Goal: Task Accomplishment & Management: Use online tool/utility

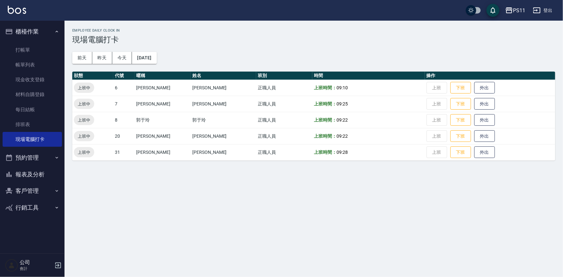
drag, startPoint x: 52, startPoint y: 175, endPoint x: 55, endPoint y: 170, distance: 5.8
click at [52, 175] on button "報表及分析" at bounding box center [32, 174] width 59 height 17
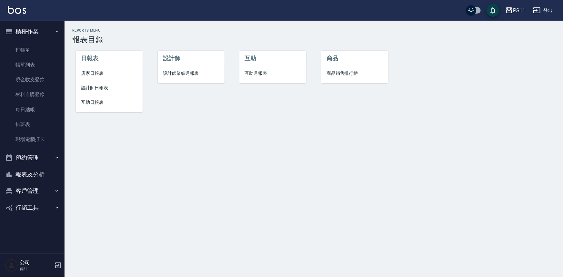
click at [109, 101] on span "互助日報表" at bounding box center [109, 102] width 56 height 7
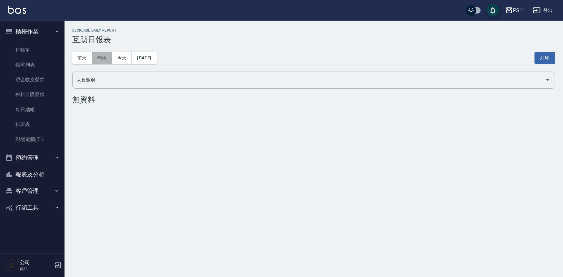
click at [108, 55] on button "昨天" at bounding box center [102, 58] width 20 height 12
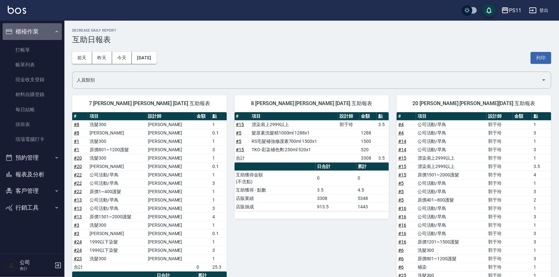
click at [56, 32] on icon "button" at bounding box center [56, 31] width 5 height 5
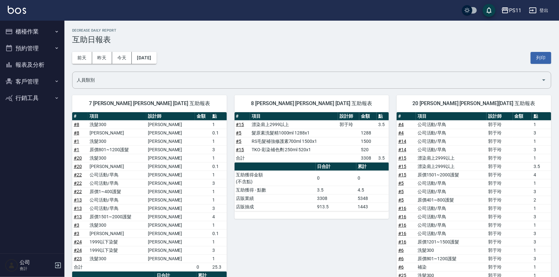
click at [55, 31] on icon "button" at bounding box center [56, 31] width 5 height 5
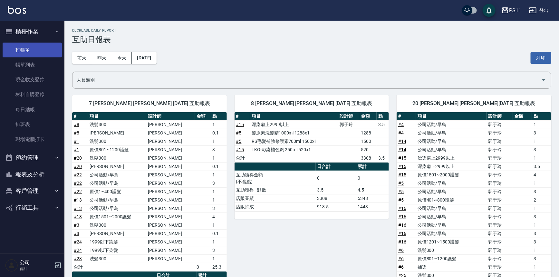
click at [53, 44] on link "打帳單" at bounding box center [32, 50] width 59 height 15
